Goal: Information Seeking & Learning: Learn about a topic

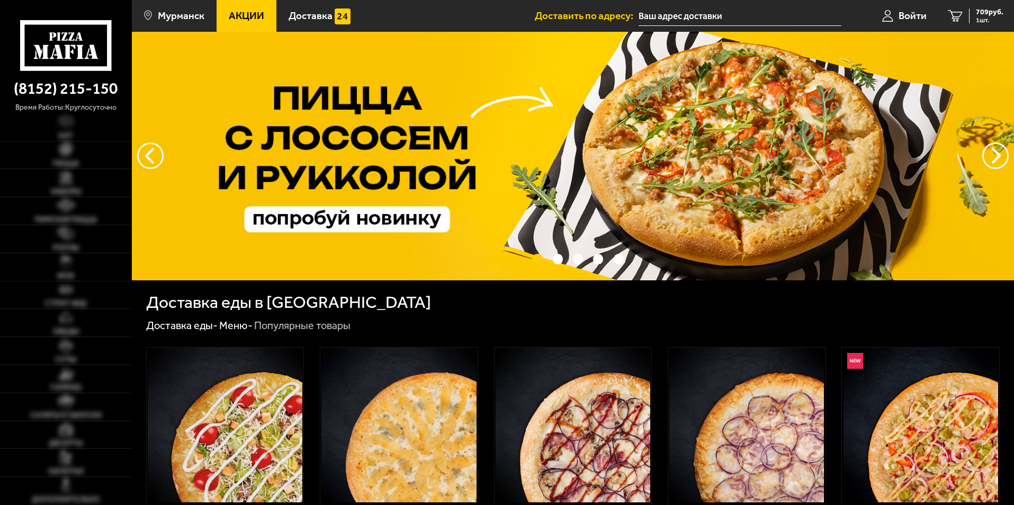
click at [243, 15] on span "Акции" at bounding box center [246, 16] width 35 height 10
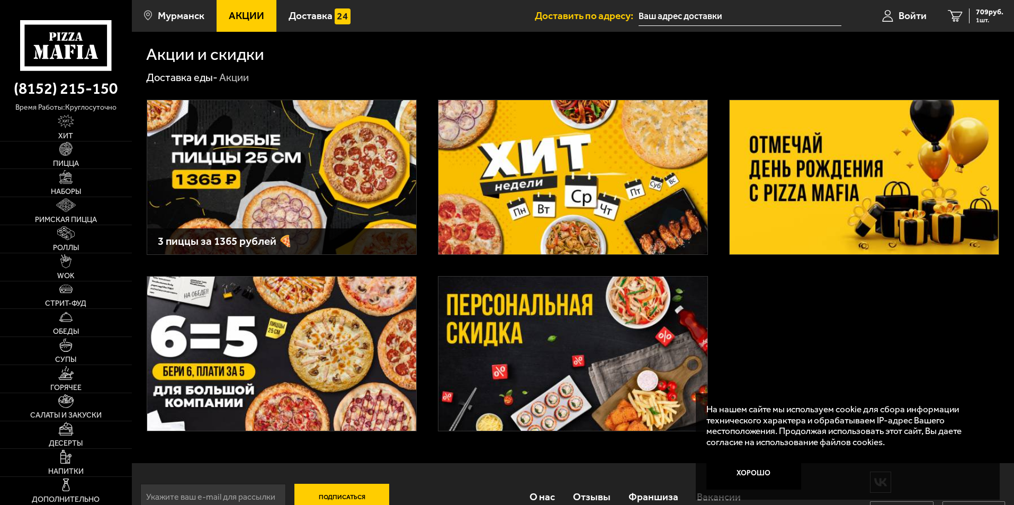
click at [816, 183] on img at bounding box center [864, 177] width 269 height 154
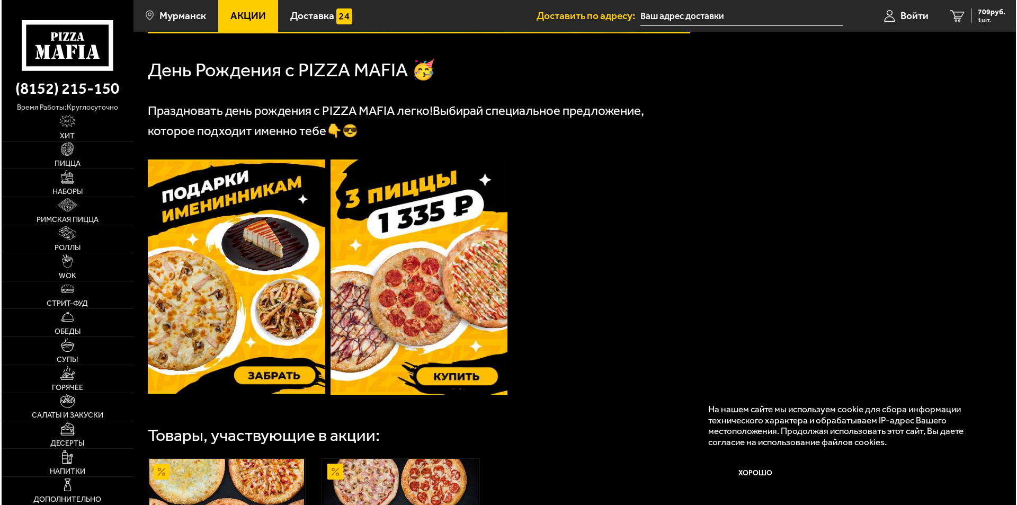
scroll to position [212, 0]
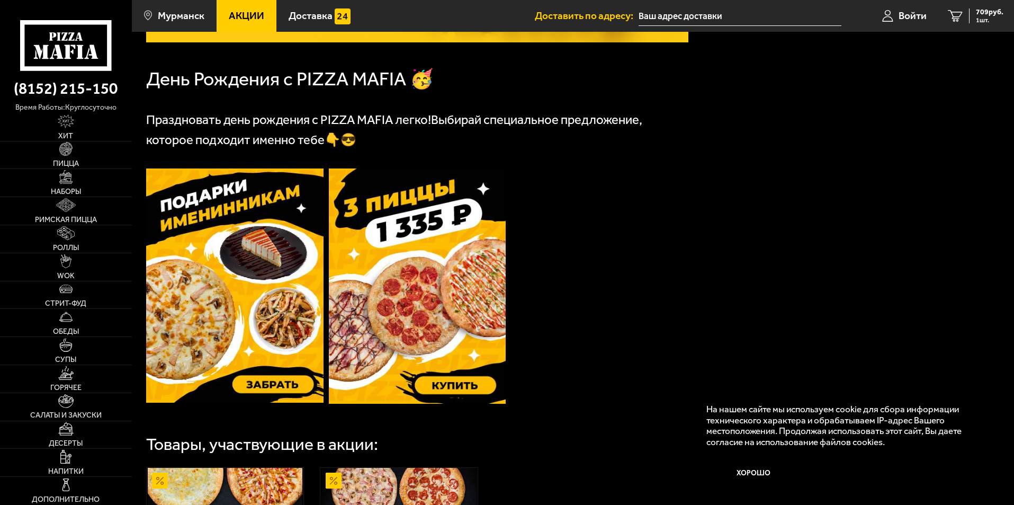
click at [241, 308] on img at bounding box center [234, 285] width 177 height 235
click at [172, 20] on span "Мурманск" at bounding box center [181, 16] width 47 height 10
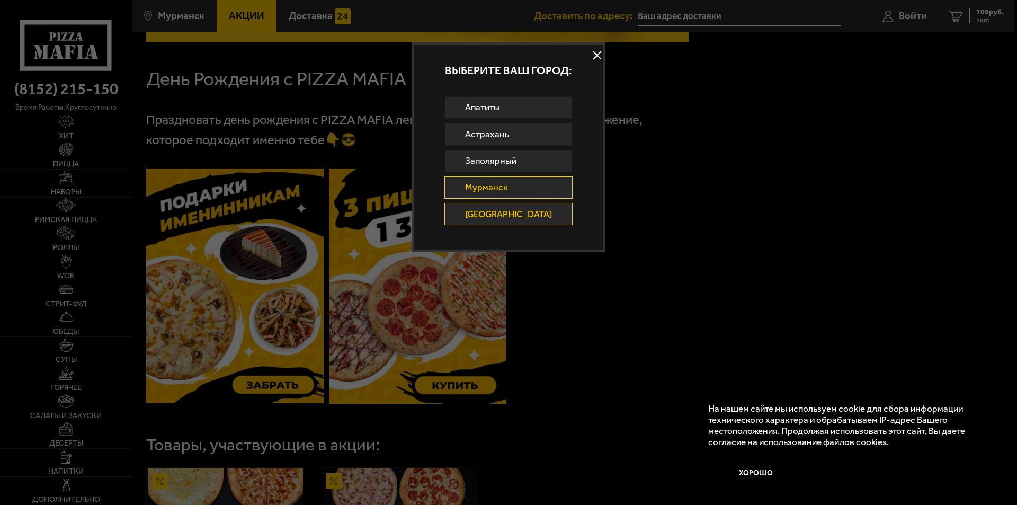
click at [498, 206] on link "[GEOGRAPHIC_DATA]" at bounding box center [508, 214] width 129 height 22
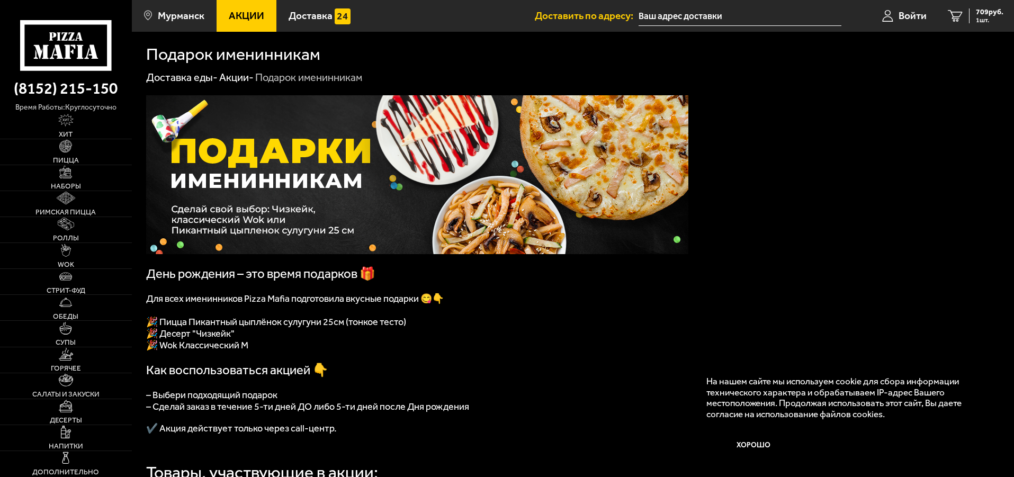
scroll to position [53, 0]
